Goal: Transaction & Acquisition: Purchase product/service

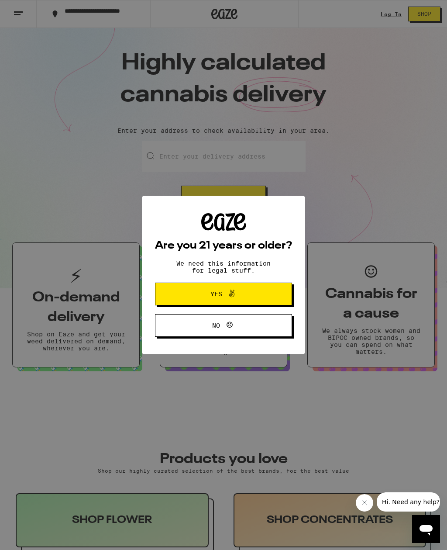
click at [255, 298] on span "Yes" at bounding box center [223, 293] width 66 height 11
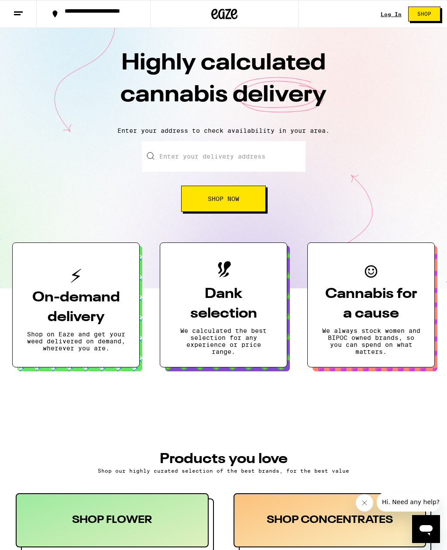
click at [394, 11] on link "Log In" at bounding box center [391, 14] width 21 height 6
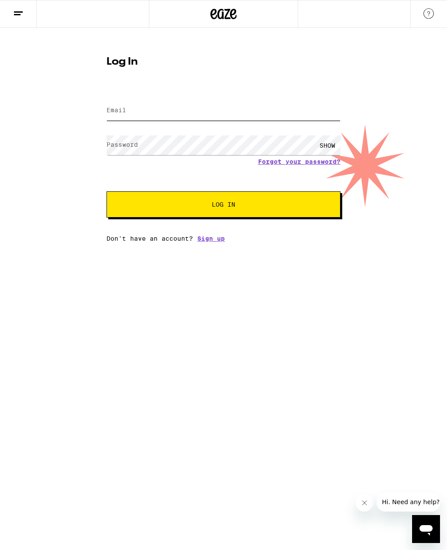
click at [201, 116] on input "Email" at bounding box center [224, 111] width 234 height 20
type input "[EMAIL_ADDRESS][DOMAIN_NAME]"
click at [224, 206] on button "Log In" at bounding box center [224, 204] width 234 height 26
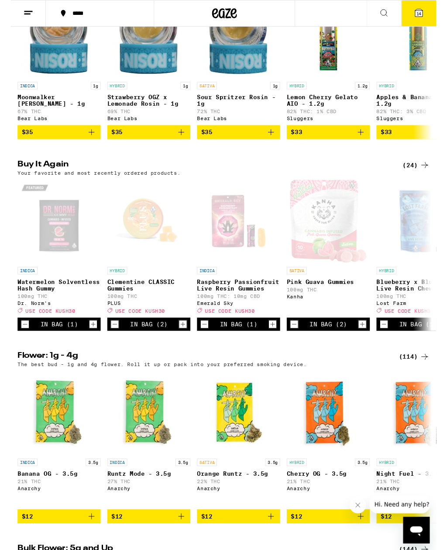
click at [145, 329] on span "USE CODE KUSH30" at bounding box center [136, 327] width 52 height 6
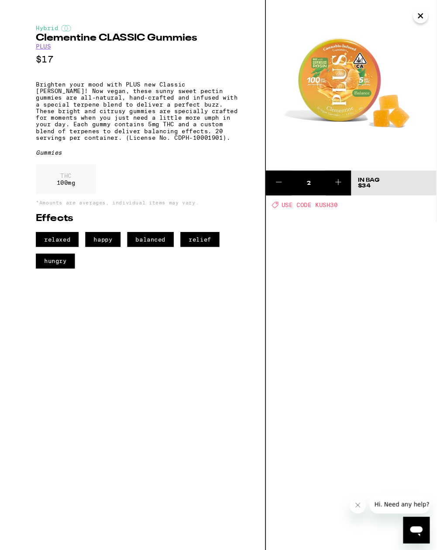
click at [430, 19] on icon "Close" at bounding box center [430, 16] width 10 height 13
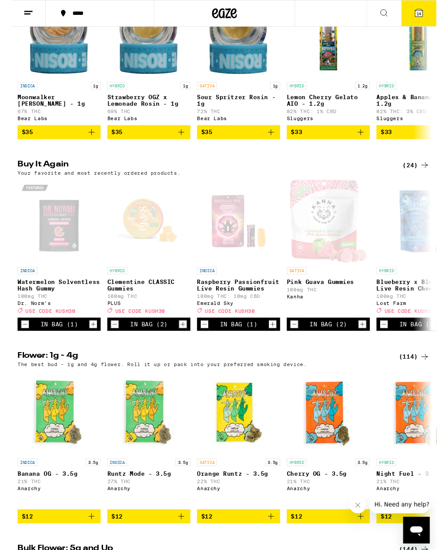
click at [427, 11] on icon at bounding box center [429, 14] width 8 height 8
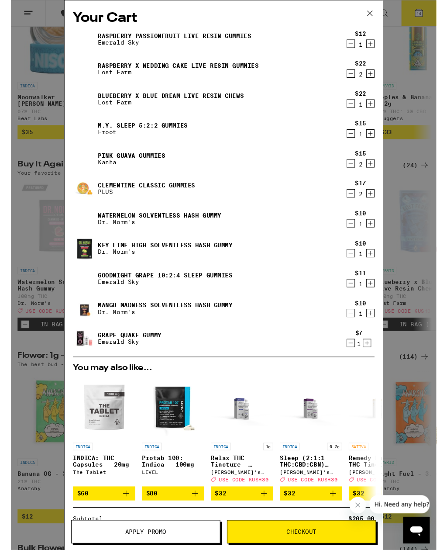
click at [357, 48] on icon "Decrement" at bounding box center [357, 46] width 8 height 10
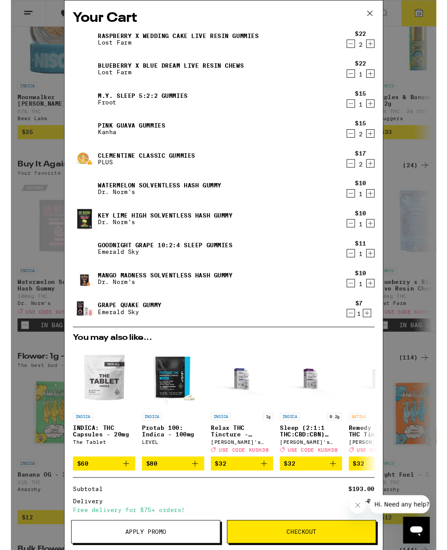
click at [354, 81] on icon "Decrement" at bounding box center [357, 77] width 8 height 10
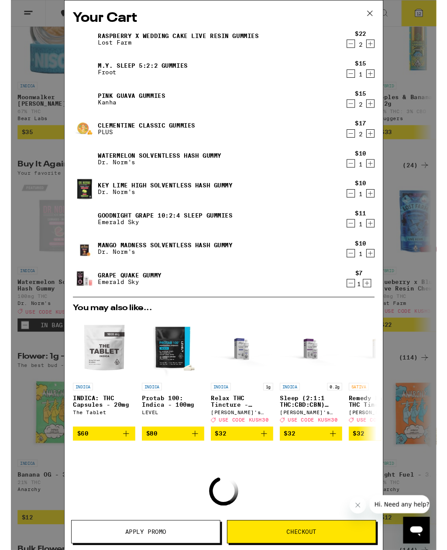
click at [358, 83] on icon "Decrement" at bounding box center [357, 77] width 8 height 10
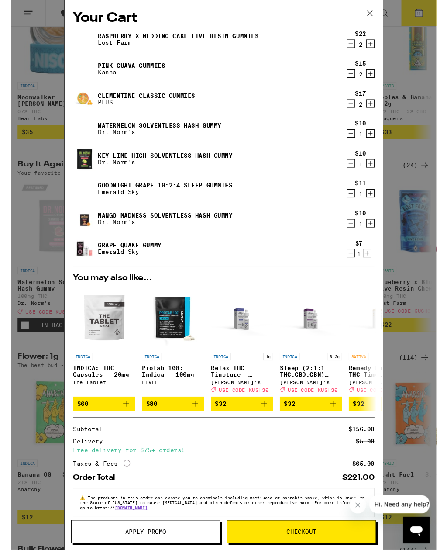
click at [360, 143] on icon "Decrement" at bounding box center [357, 140] width 8 height 10
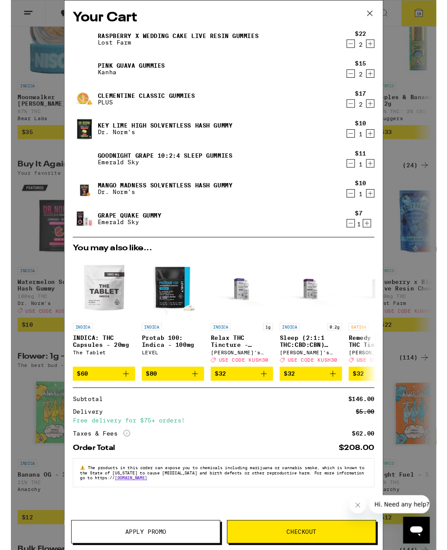
click at [360, 143] on icon "Decrement" at bounding box center [357, 140] width 8 height 10
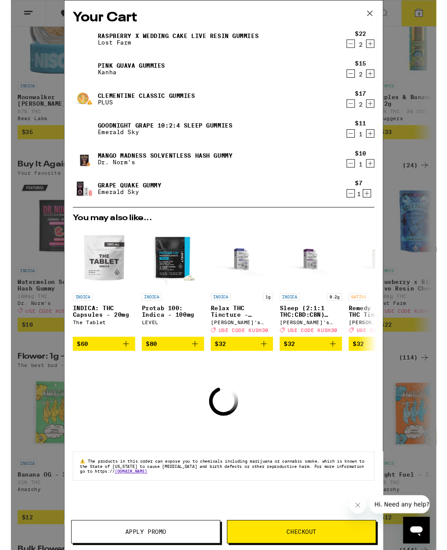
click at [356, 144] on icon "Decrement" at bounding box center [357, 140] width 8 height 10
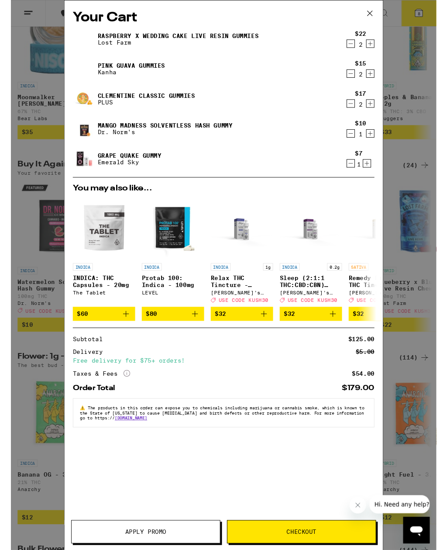
click at [360, 144] on icon "Decrement" at bounding box center [357, 140] width 8 height 10
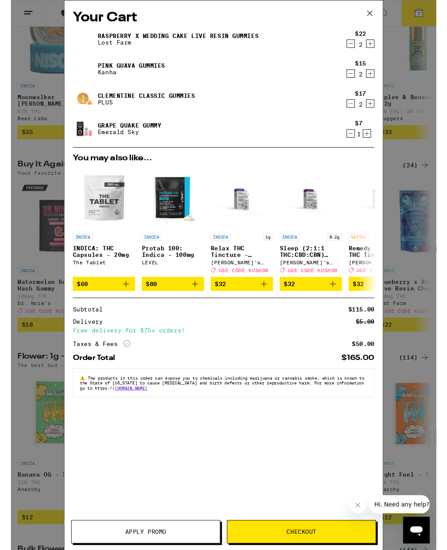
click at [357, 145] on icon "Decrement" at bounding box center [357, 140] width 8 height 10
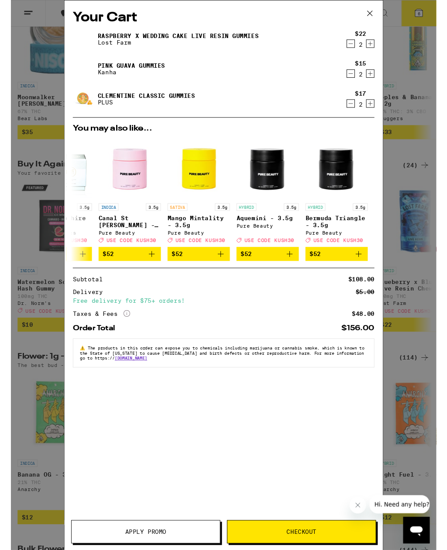
scroll to position [0, 408]
click at [377, 15] on icon at bounding box center [377, 13] width 13 height 13
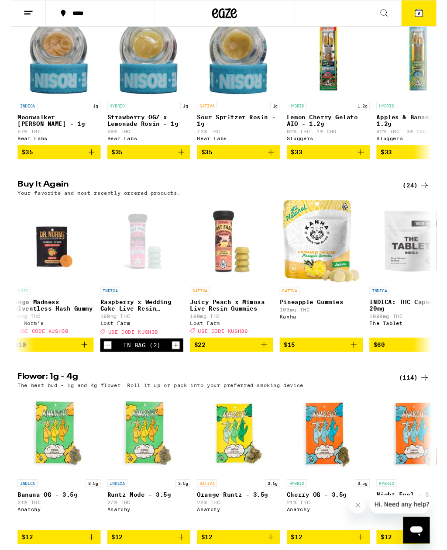
scroll to position [0, 860]
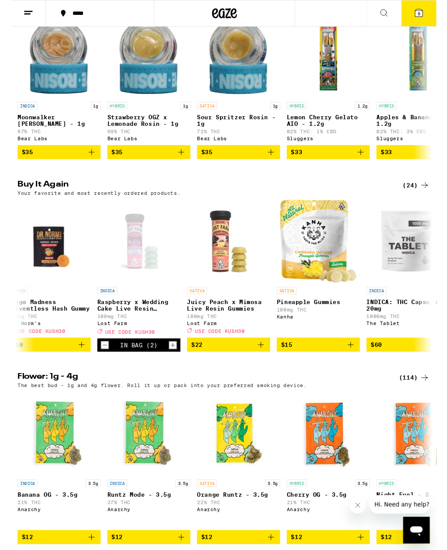
click at [173, 368] on icon "Increment" at bounding box center [170, 362] width 8 height 10
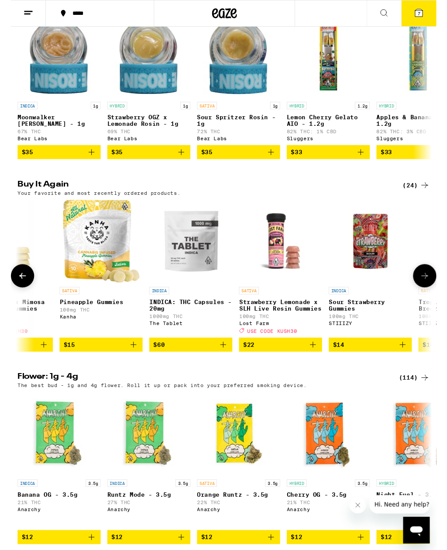
scroll to position [0, 1089]
click at [321, 367] on icon "Add to bag" at bounding box center [317, 362] width 10 height 10
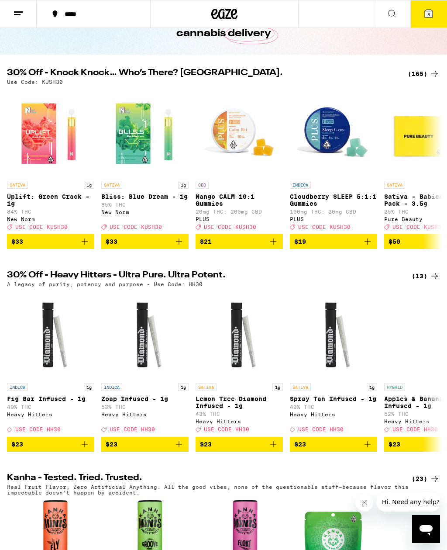
scroll to position [0, 0]
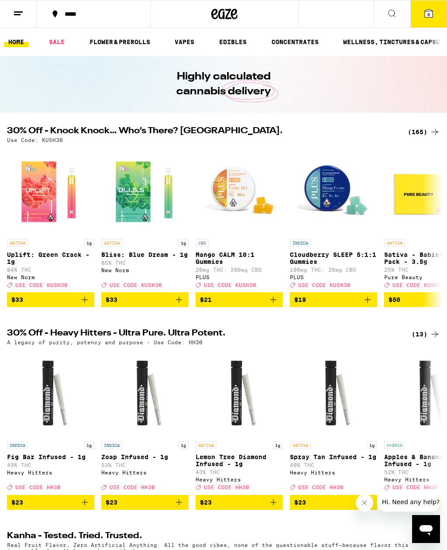
click at [236, 44] on link "EDIBLES" at bounding box center [233, 42] width 36 height 10
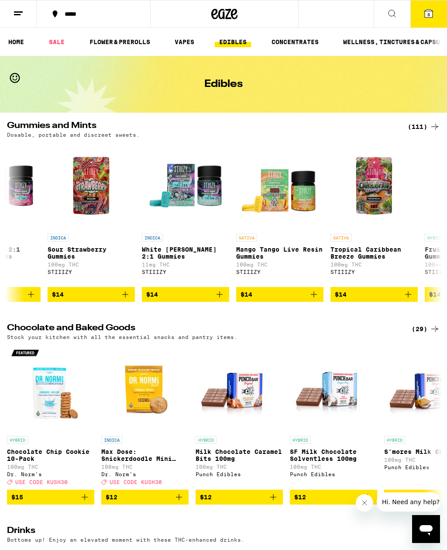
scroll to position [0, 2158]
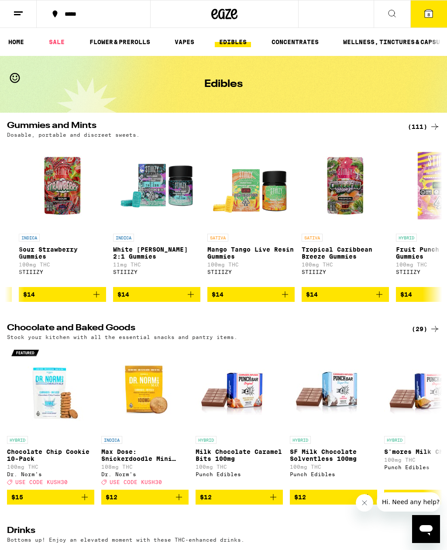
click at [284, 300] on icon "Add to bag" at bounding box center [285, 294] width 10 height 10
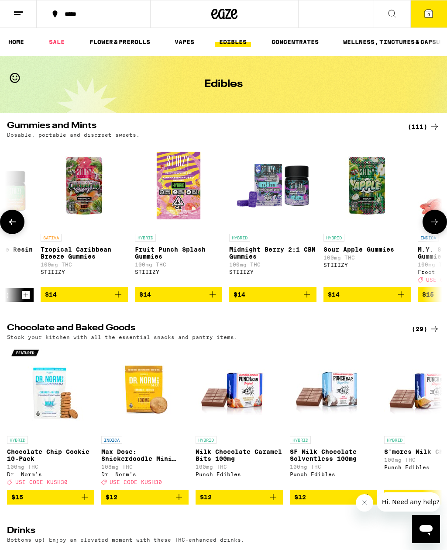
scroll to position [0, 2425]
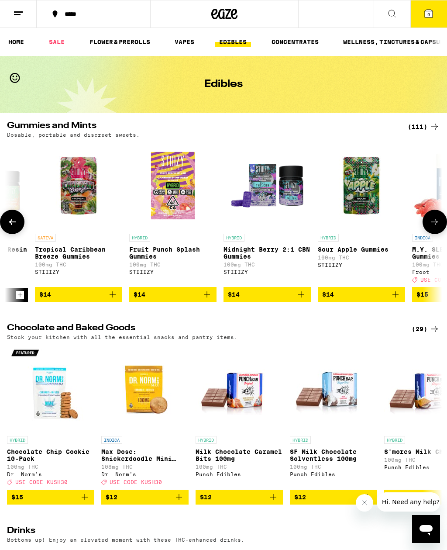
click at [302, 300] on icon "Add to bag" at bounding box center [301, 294] width 10 height 10
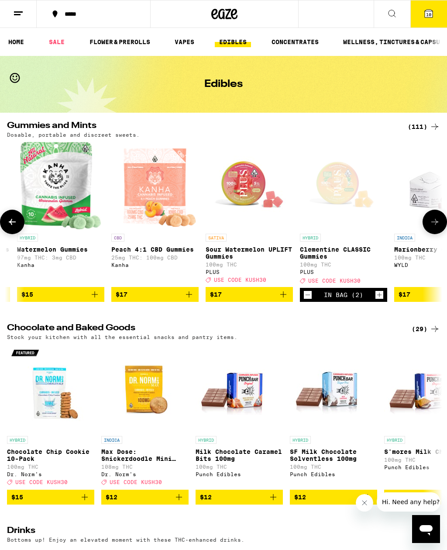
scroll to position [0, 3576]
click at [283, 300] on icon "Add to bag" at bounding box center [282, 294] width 10 height 10
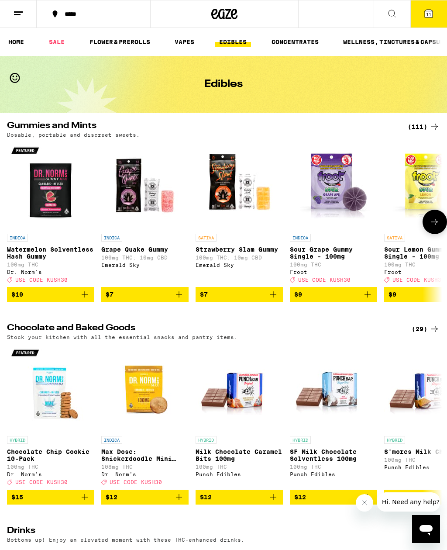
scroll to position [0, 0]
click at [425, 13] on icon at bounding box center [429, 14] width 8 height 8
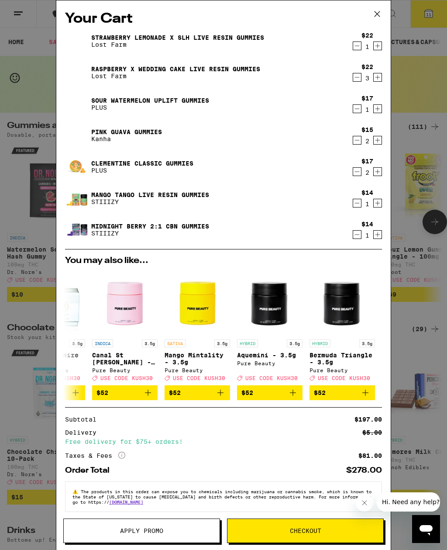
scroll to position [0, 408]
click at [381, 14] on icon at bounding box center [377, 13] width 13 height 13
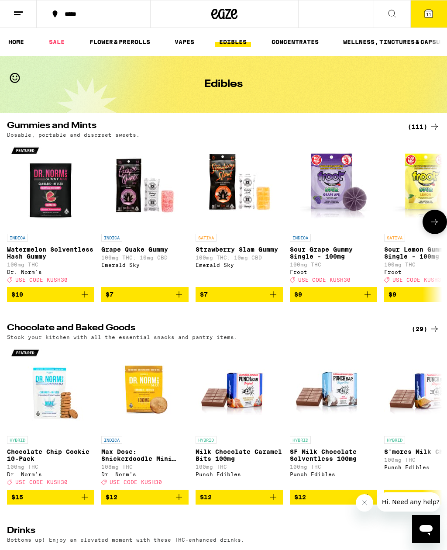
click at [88, 300] on icon "Add to bag" at bounding box center [85, 294] width 10 height 10
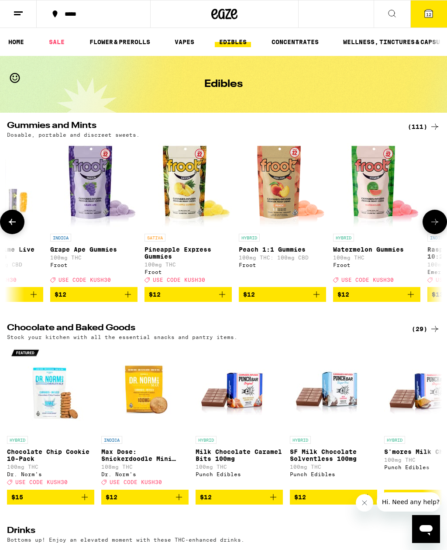
scroll to position [0, 1585]
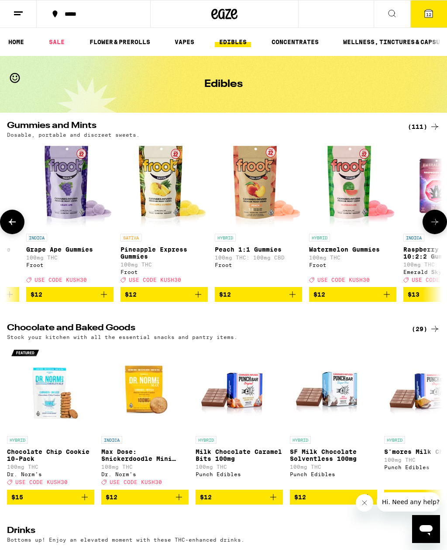
click at [104, 300] on icon "Add to bag" at bounding box center [104, 294] width 10 height 10
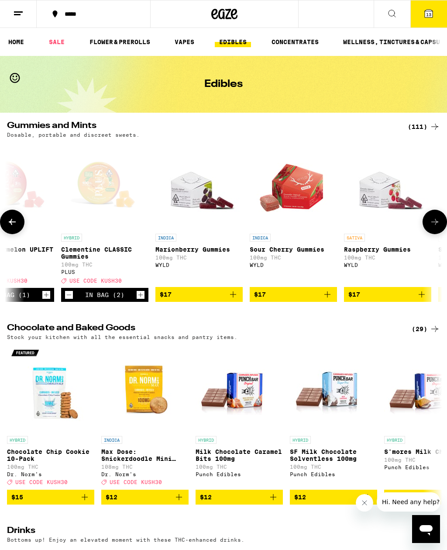
scroll to position [0, 3816]
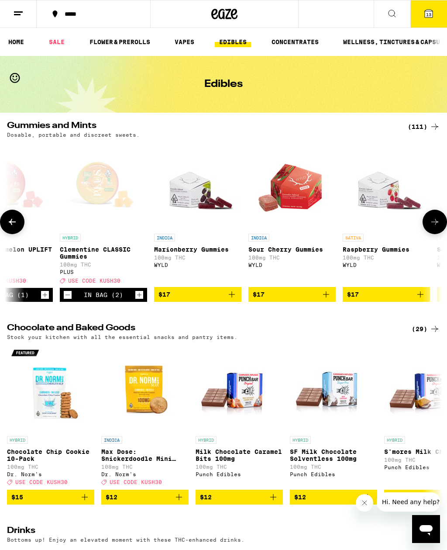
click at [233, 300] on icon "Add to bag" at bounding box center [232, 294] width 10 height 10
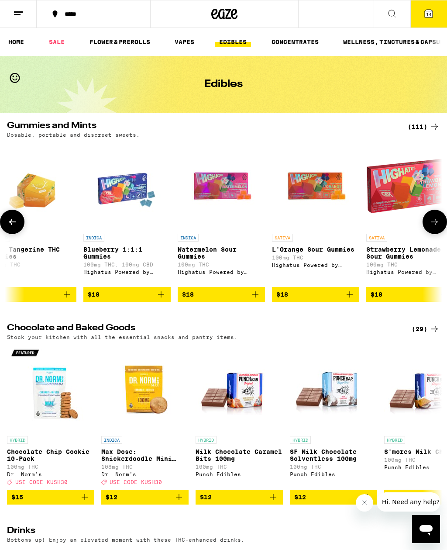
click at [429, 12] on span "14" at bounding box center [428, 14] width 5 height 5
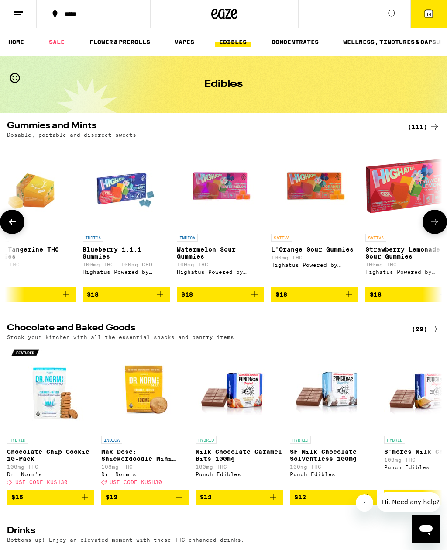
scroll to position [0, 4454]
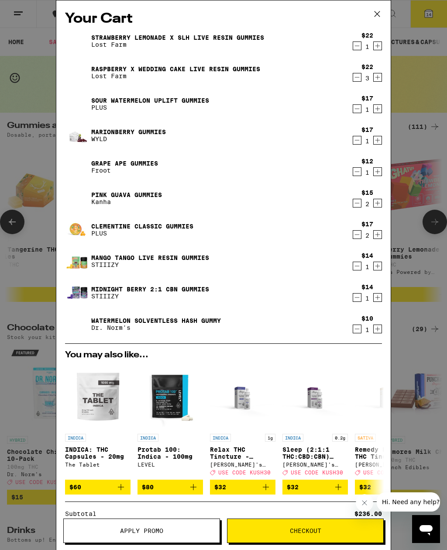
click at [380, 16] on icon at bounding box center [377, 13] width 5 height 5
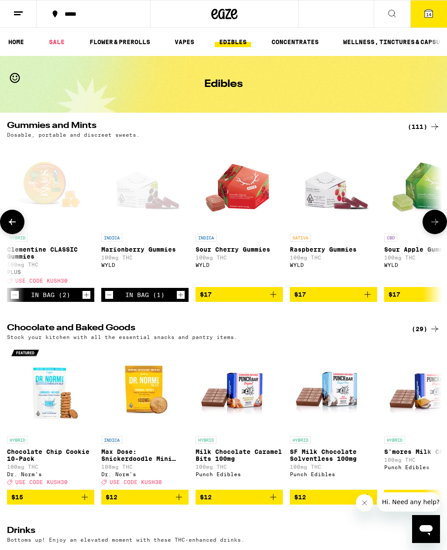
scroll to position [0, 3868]
click at [369, 300] on icon "Add to bag" at bounding box center [368, 294] width 10 height 10
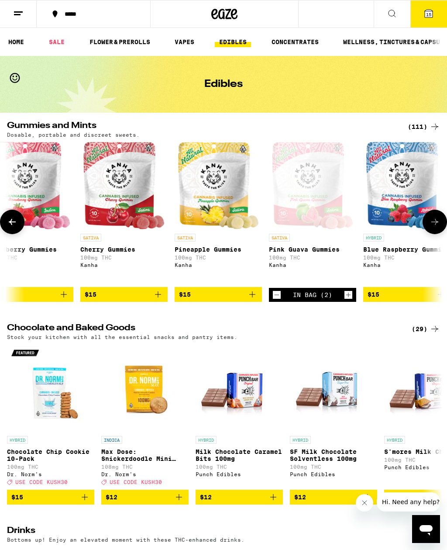
scroll to position [0, 3133]
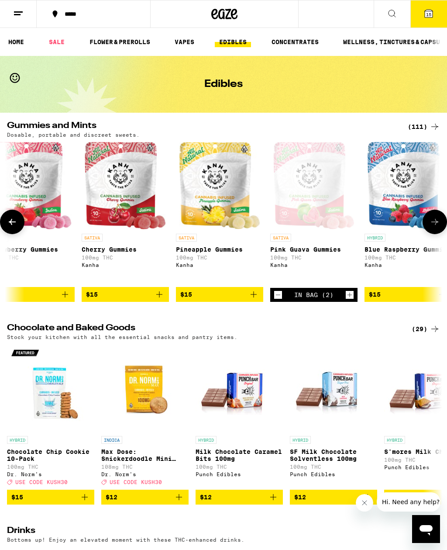
click at [255, 300] on icon "Add to bag" at bounding box center [254, 294] width 10 height 10
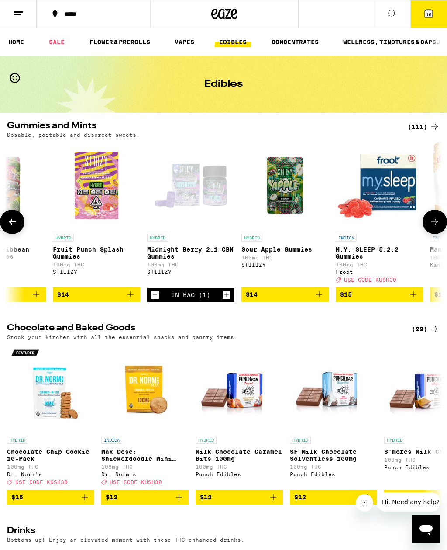
scroll to position [0, 2501]
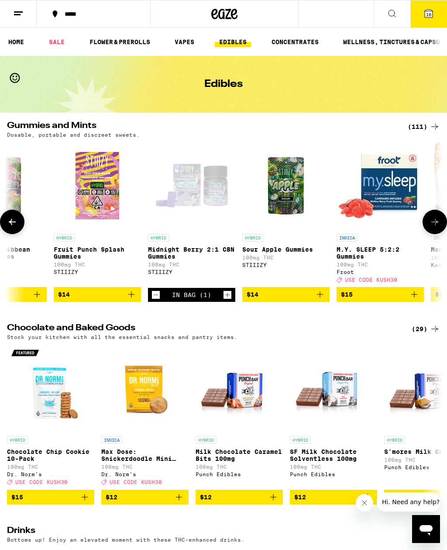
click at [132, 300] on icon "Add to bag" at bounding box center [131, 294] width 10 height 10
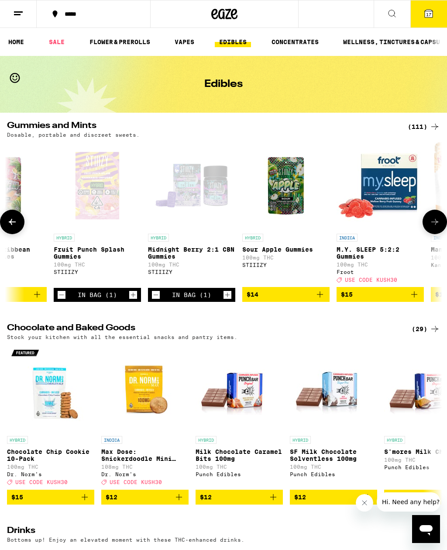
click at [429, 14] on span "17" at bounding box center [428, 14] width 5 height 5
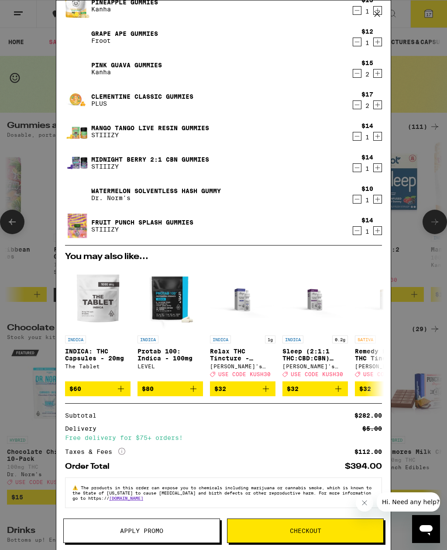
scroll to position [203, 0]
click at [304, 530] on span "Checkout" at bounding box center [305, 531] width 31 height 6
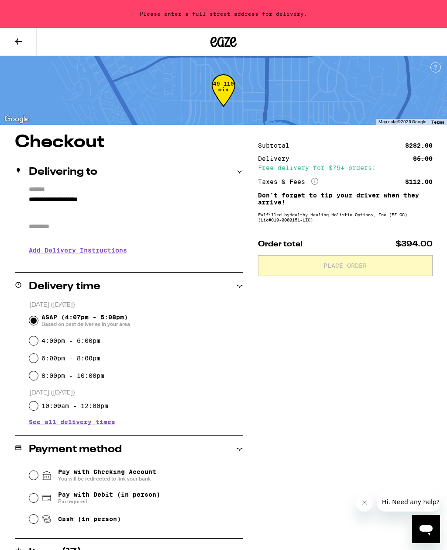
click at [90, 200] on input "**********" at bounding box center [136, 201] width 214 height 15
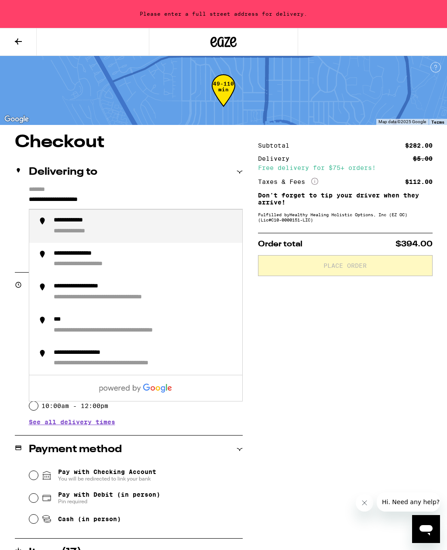
click at [150, 197] on input "**********" at bounding box center [136, 201] width 214 height 15
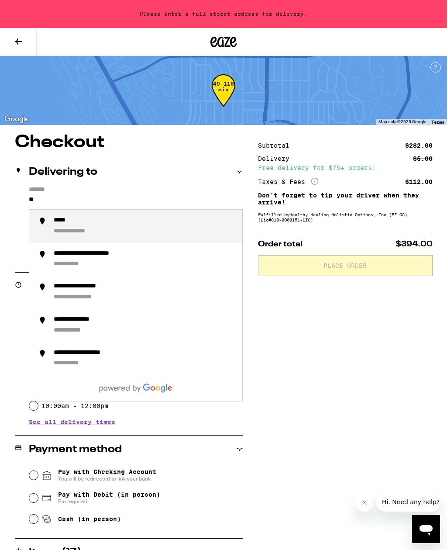
type input "*"
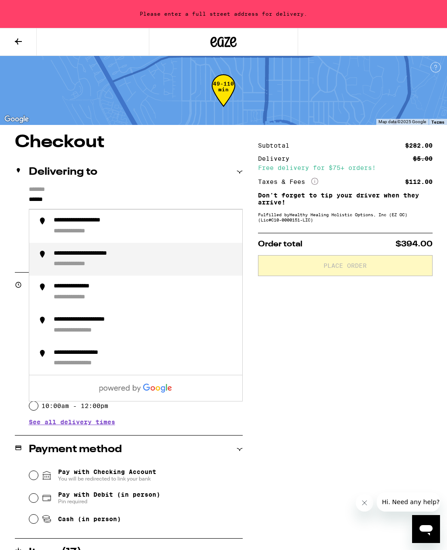
click at [132, 258] on div "**********" at bounding box center [101, 254] width 95 height 8
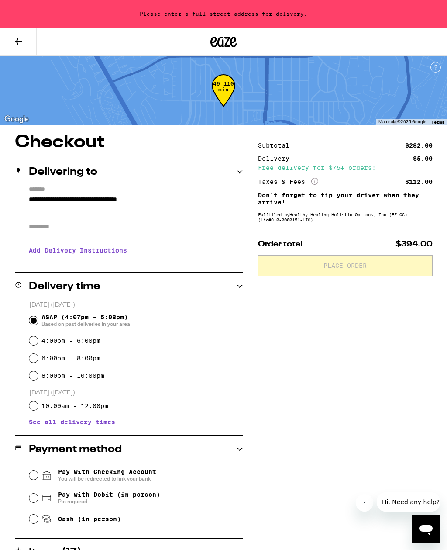
type input "**********"
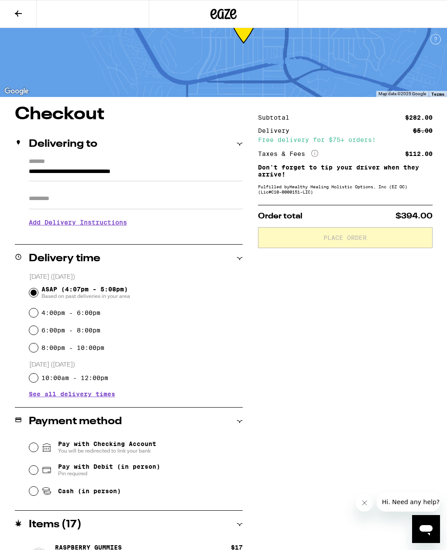
click at [108, 232] on h3 "Add Delivery Instructions" at bounding box center [136, 222] width 214 height 20
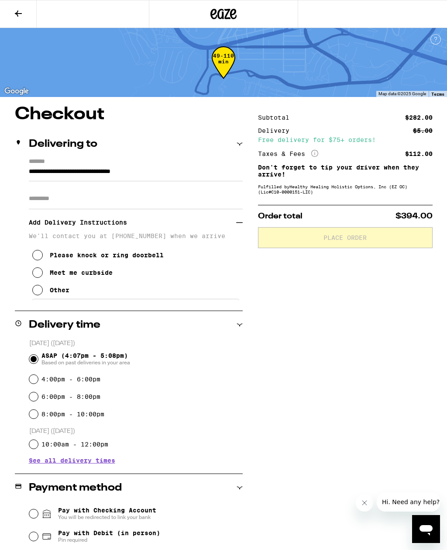
click at [92, 199] on input "Apt/Suite" at bounding box center [136, 198] width 214 height 21
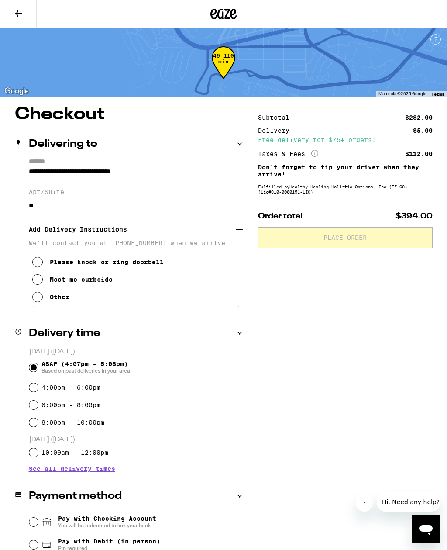
type input "**"
click at [41, 285] on icon at bounding box center [37, 279] width 10 height 10
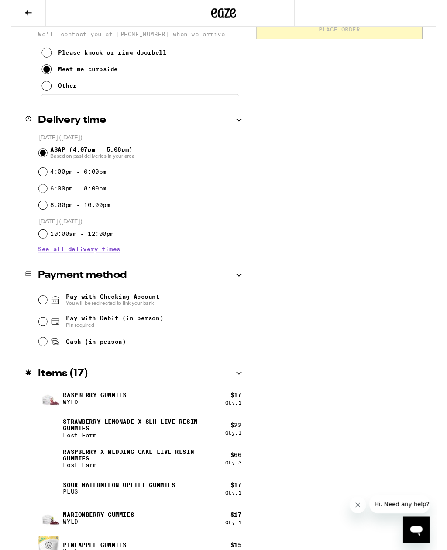
click at [36, 363] on input "Cash (in person)" at bounding box center [33, 359] width 9 height 9
radio input "true"
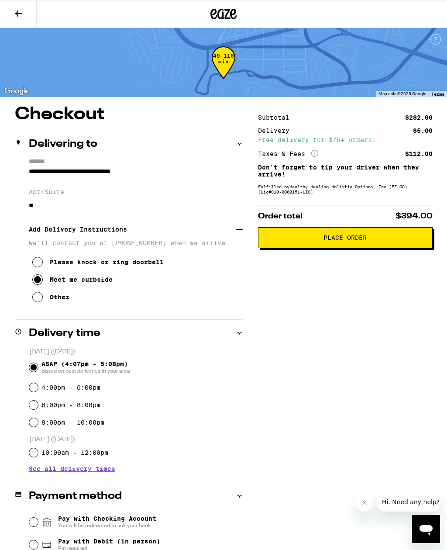
click at [363, 241] on span "Place Order" at bounding box center [345, 238] width 43 height 6
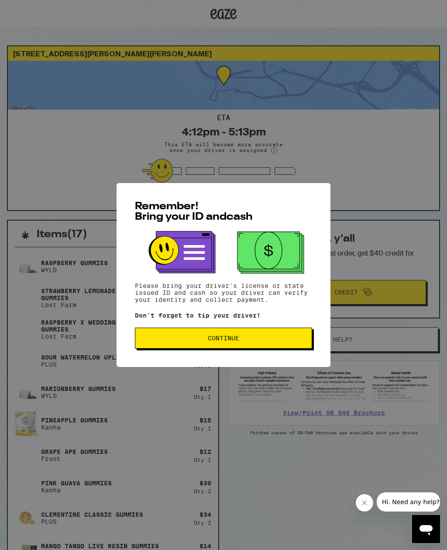
click at [254, 340] on span "Continue" at bounding box center [223, 338] width 163 height 6
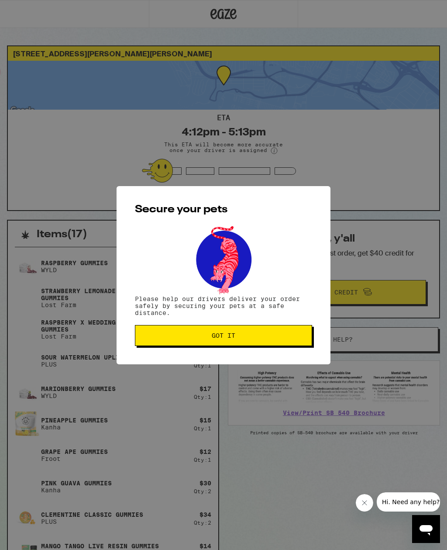
click at [260, 337] on span "Got it" at bounding box center [223, 335] width 163 height 6
